Goal: Transaction & Acquisition: Purchase product/service

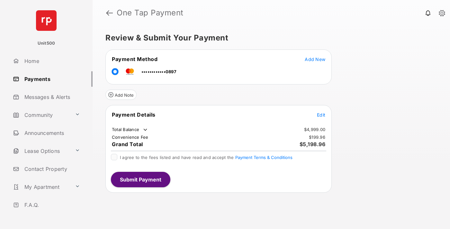
click at [321, 115] on span "Edit" at bounding box center [321, 114] width 8 height 5
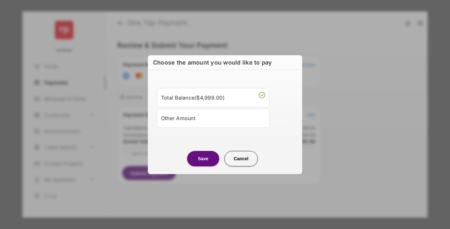
click at [213, 118] on div "Other Amount" at bounding box center [213, 118] width 104 height 11
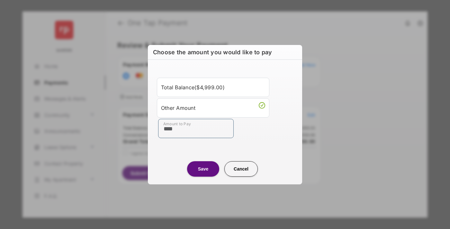
type input "****"
click at [203, 169] on button "Save" at bounding box center [203, 168] width 32 height 15
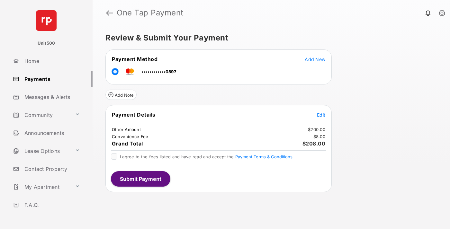
click at [321, 115] on span "Edit" at bounding box center [321, 114] width 8 height 5
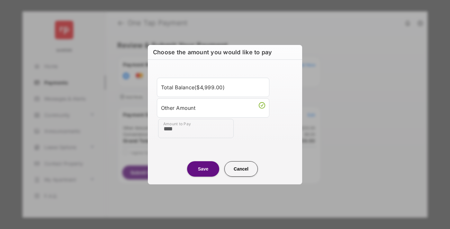
click at [203, 169] on button "Save" at bounding box center [203, 168] width 32 height 15
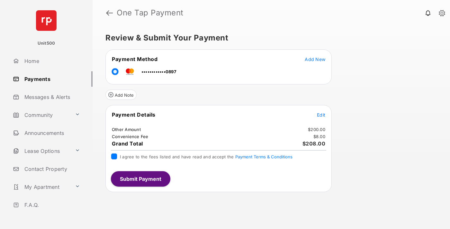
click at [140, 179] on button "Submit Payment" at bounding box center [140, 178] width 59 height 15
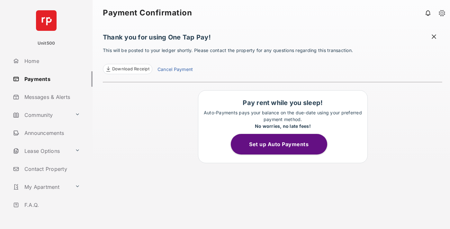
click at [127, 69] on span "Download Receipt" at bounding box center [130, 69] width 37 height 6
click at [434, 37] on span at bounding box center [434, 37] width 6 height 8
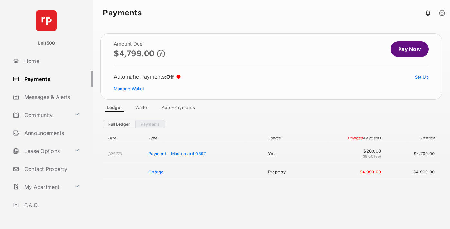
click at [129, 89] on link "Manage Wallet" at bounding box center [129, 88] width 30 height 5
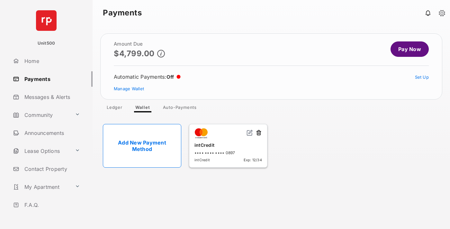
click at [259, 133] on button at bounding box center [258, 133] width 6 height 7
